Goal: Task Accomplishment & Management: Manage account settings

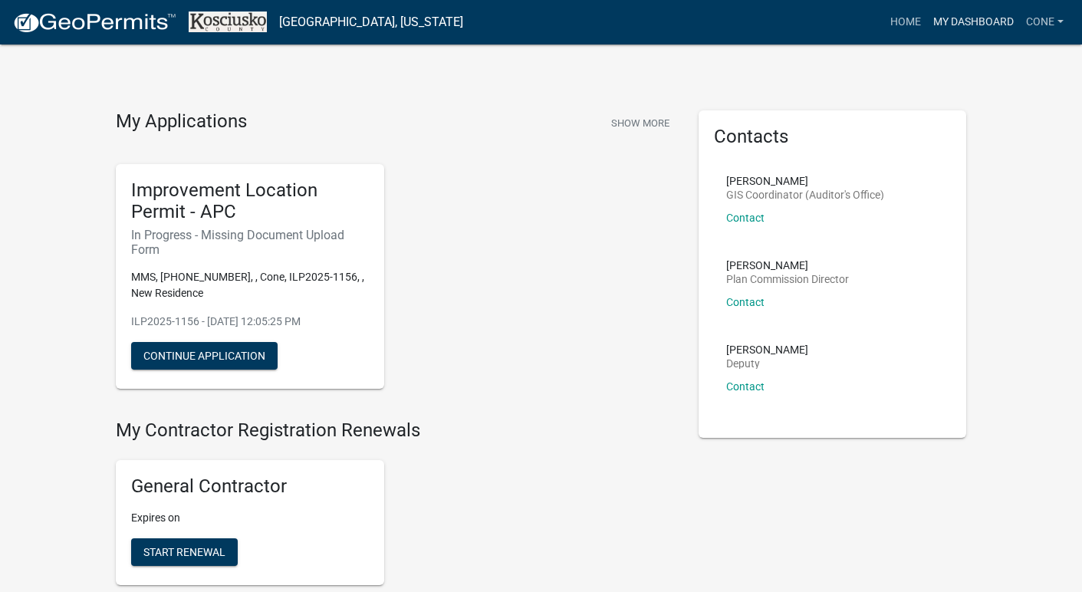
click at [970, 22] on link "My Dashboard" at bounding box center [973, 22] width 93 height 29
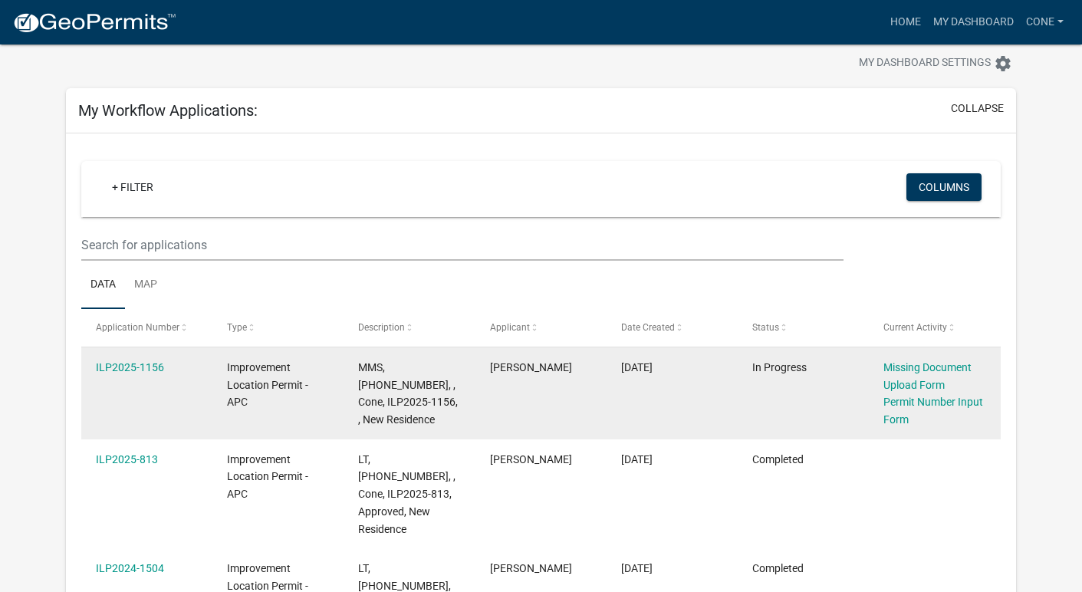
scroll to position [41, 0]
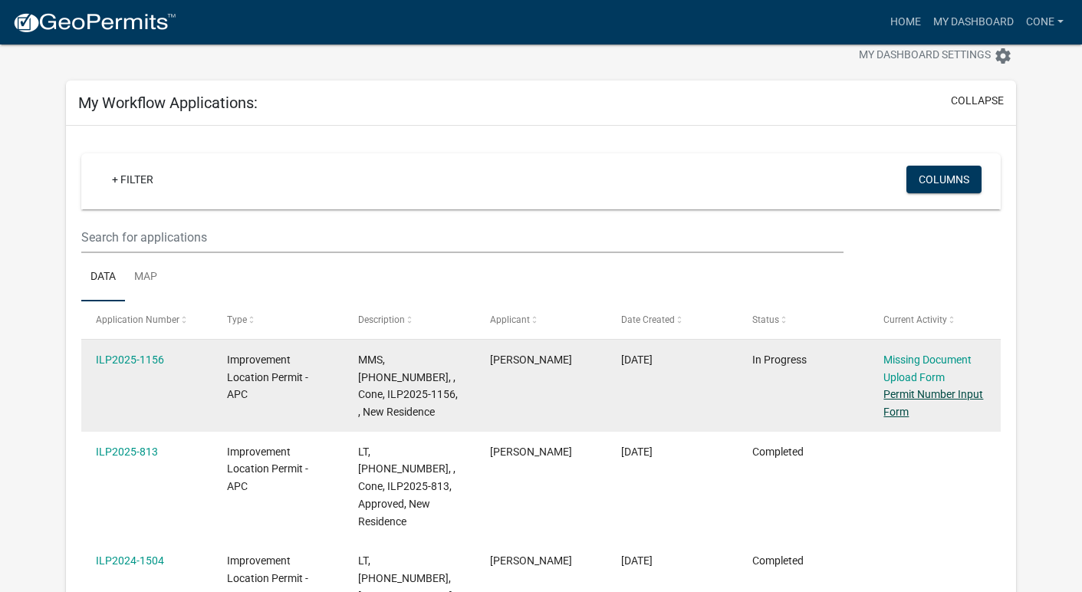
click at [936, 393] on link "Permit Number Input Form" at bounding box center [933, 403] width 100 height 30
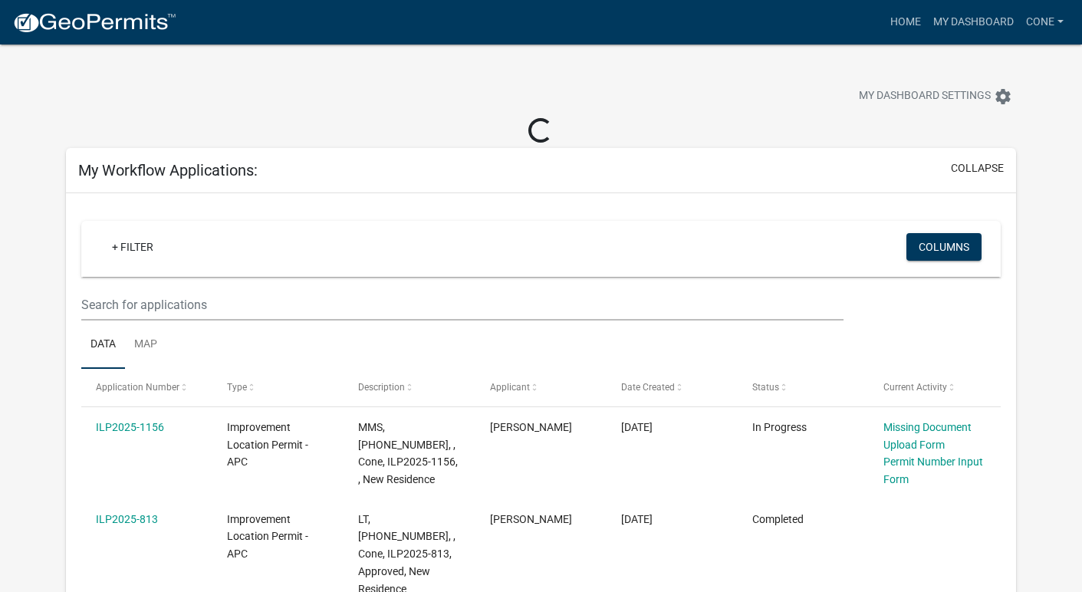
scroll to position [5, 0]
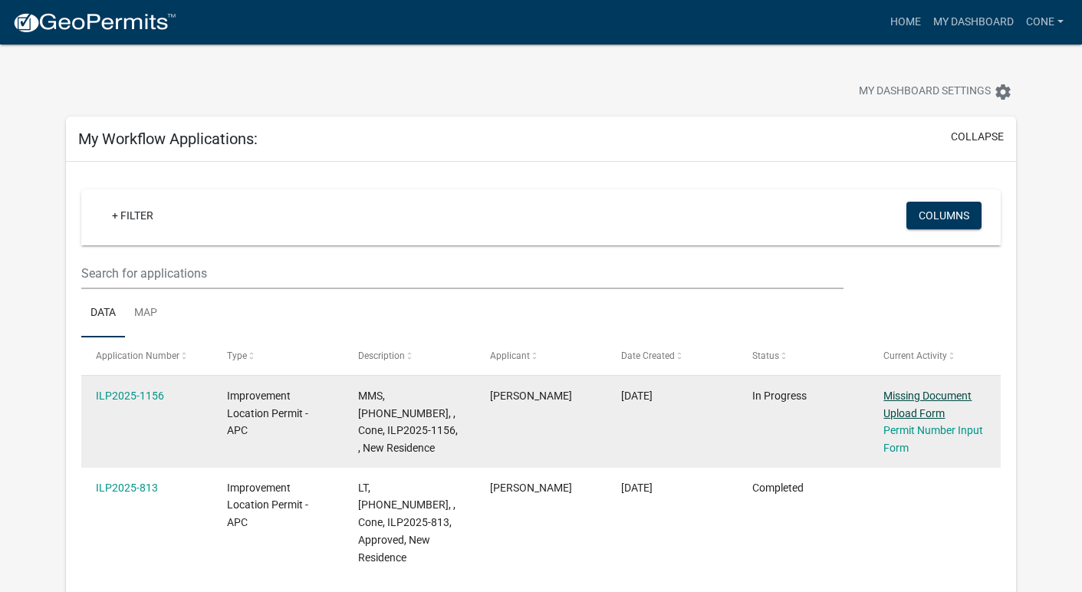
click at [922, 395] on link "Missing Document Upload Form" at bounding box center [927, 405] width 88 height 30
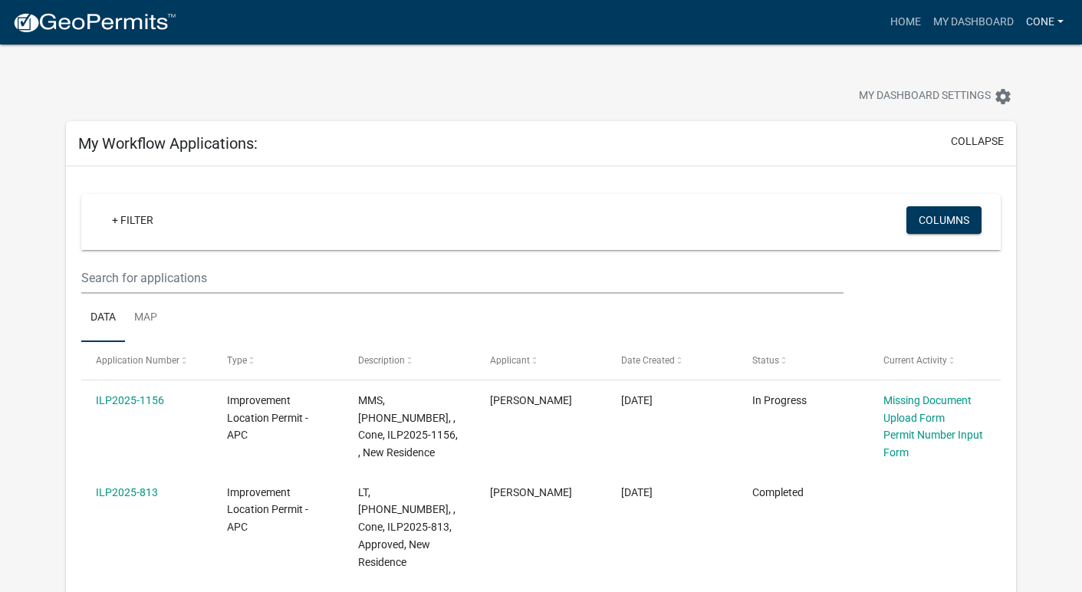
click at [1046, 21] on link "Cone" at bounding box center [1045, 22] width 50 height 29
click at [1004, 116] on link "Logout" at bounding box center [1008, 112] width 123 height 37
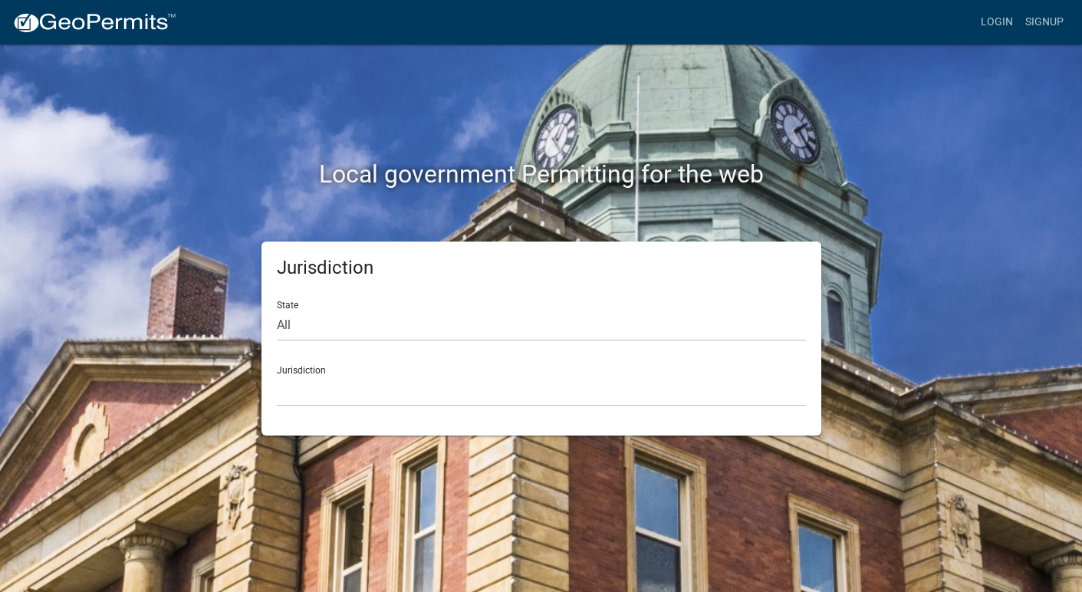
click at [988, 268] on div "Local government Permitting for the web Jurisdiction State All [US_STATE] [US_S…" at bounding box center [541, 296] width 1082 height 592
click at [108, 166] on div "Local government Permitting for the web" at bounding box center [541, 176] width 874 height 35
